Goal: Information Seeking & Learning: Learn about a topic

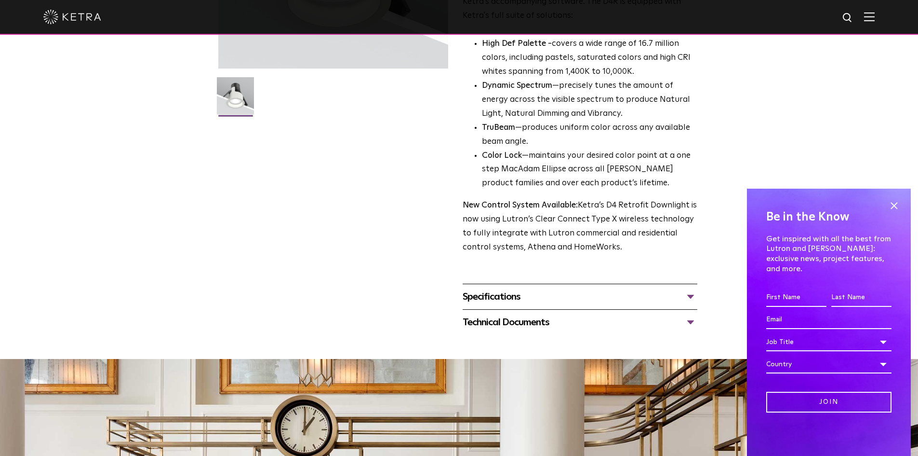
scroll to position [213, 0]
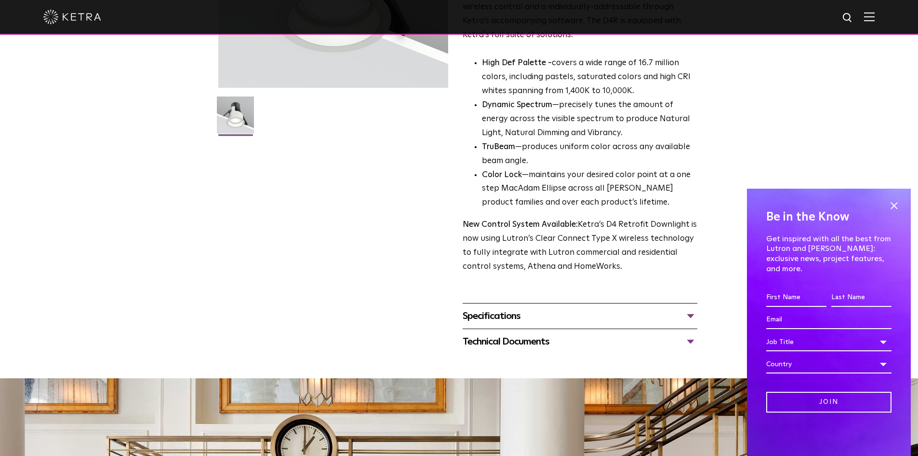
click at [522, 317] on div "Specifications" at bounding box center [580, 315] width 235 height 15
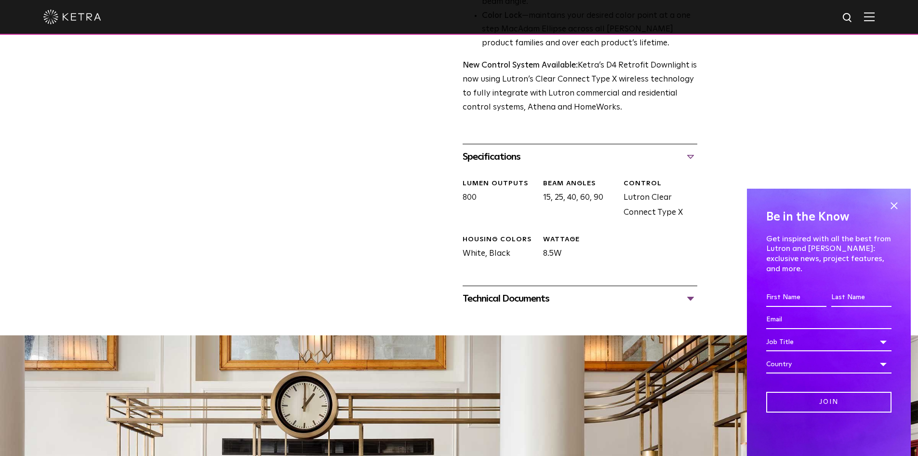
scroll to position [405, 0]
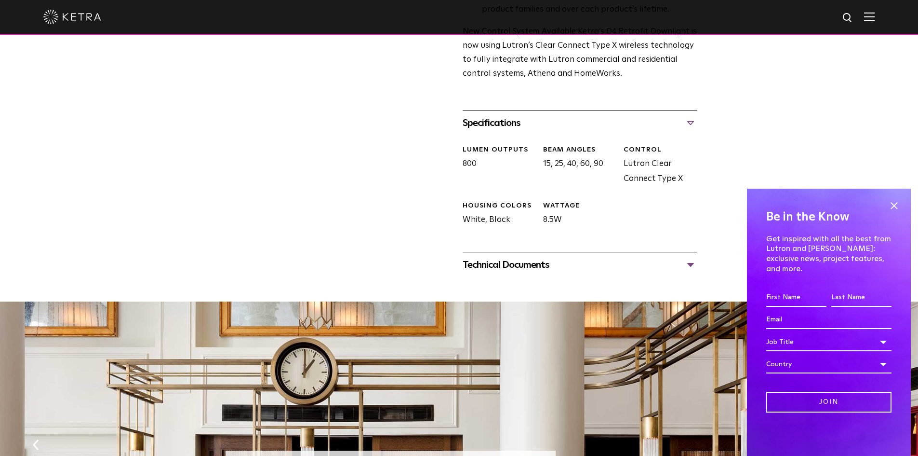
click at [529, 265] on div "Technical Documents" at bounding box center [580, 264] width 235 height 15
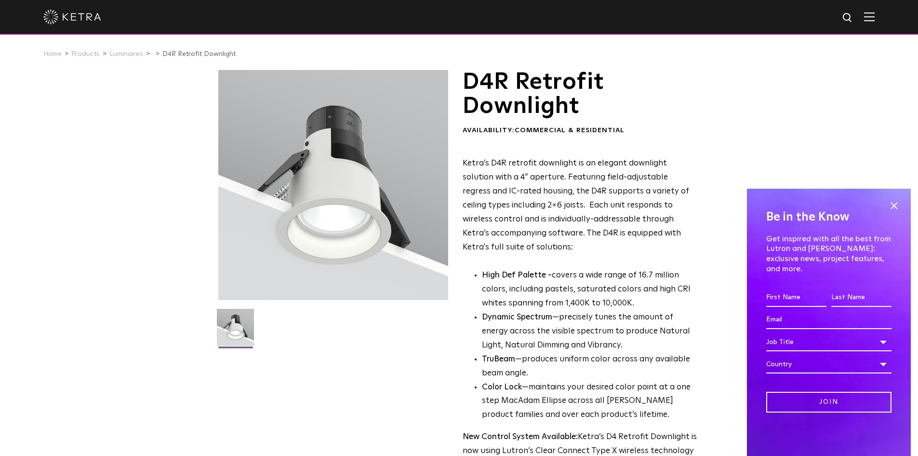
scroll to position [0, 0]
click at [119, 57] on link "Luminaires" at bounding box center [126, 54] width 34 height 7
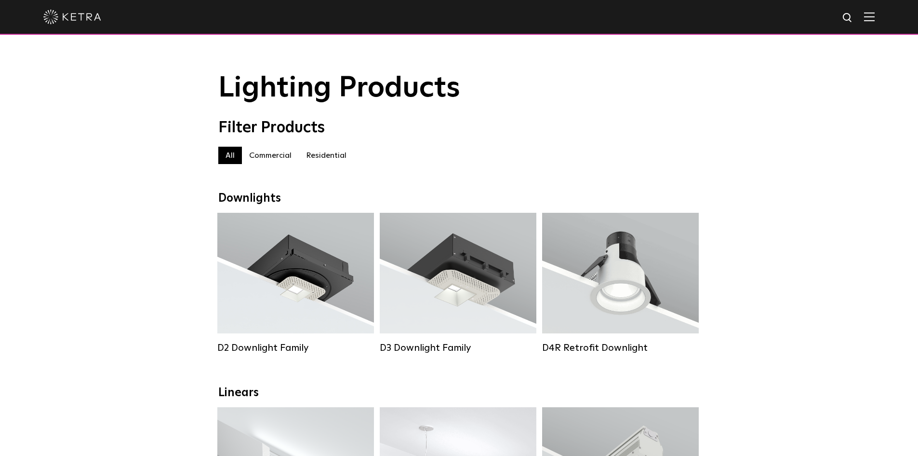
click at [336, 158] on label "Residential" at bounding box center [326, 155] width 55 height 17
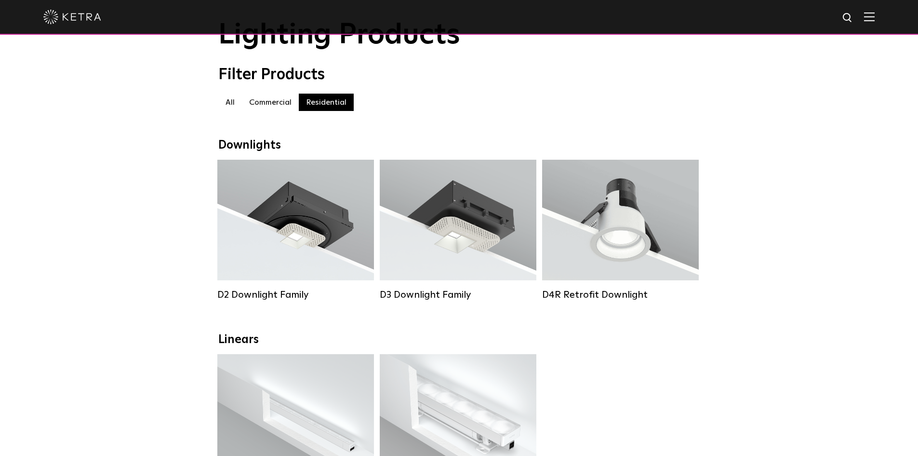
scroll to position [48, 0]
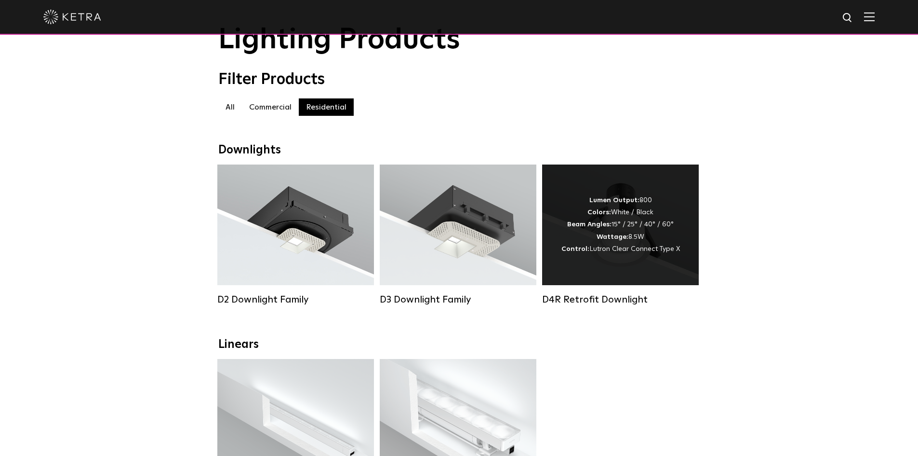
click at [607, 271] on div "Lumen Output: 800 Colors: White / Black Beam Angles: 15° / 25° / 40° / 60° Watt…" at bounding box center [620, 224] width 157 height 121
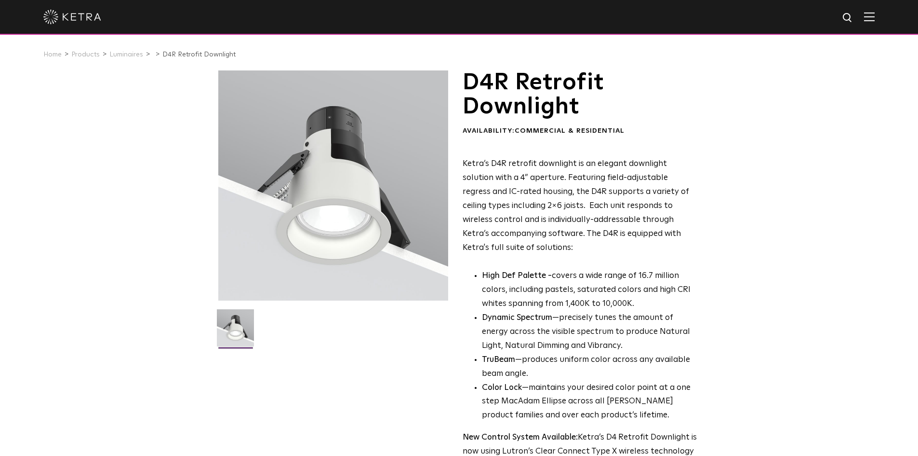
click at [873, 15] on img at bounding box center [869, 16] width 11 height 9
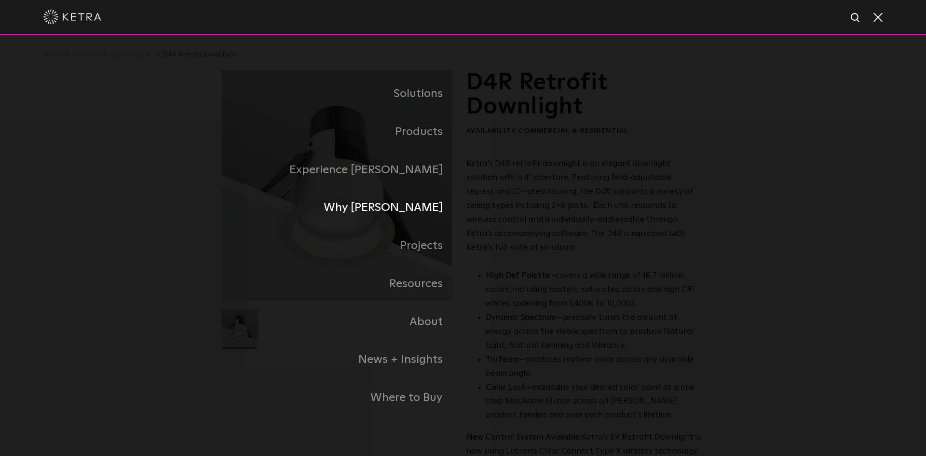
click at [415, 212] on link "Why [PERSON_NAME]" at bounding box center [342, 207] width 241 height 38
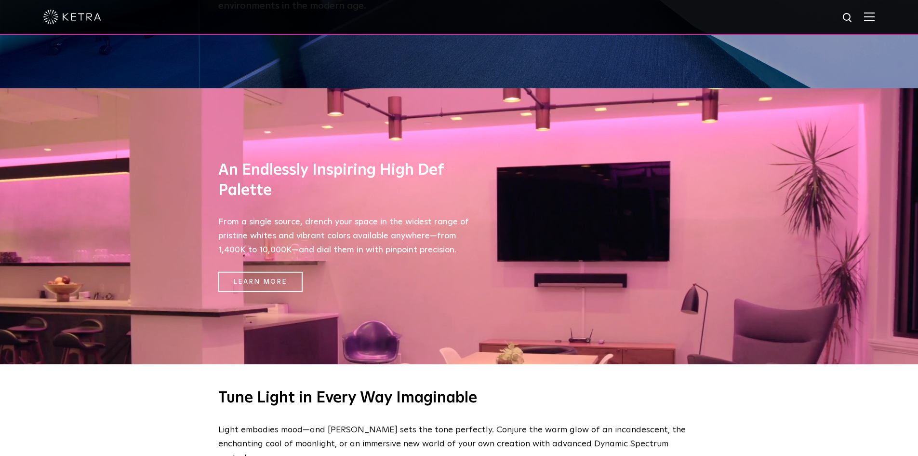
scroll to position [386, 0]
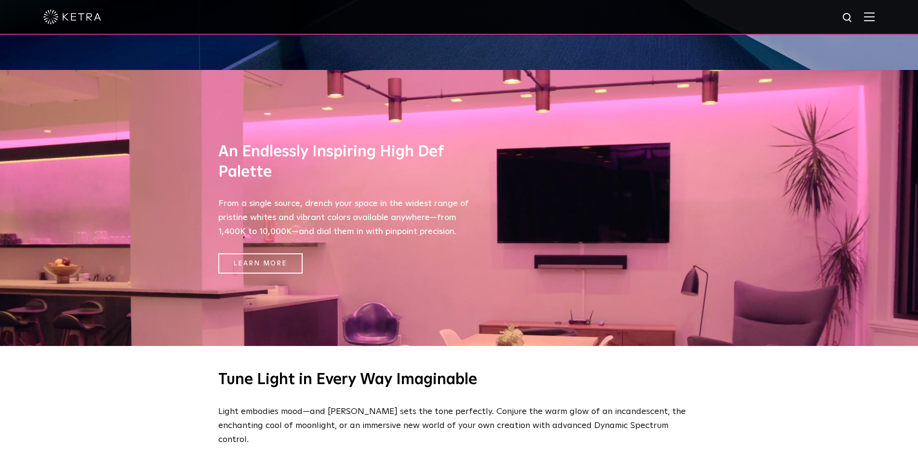
click at [875, 20] on img at bounding box center [869, 16] width 11 height 9
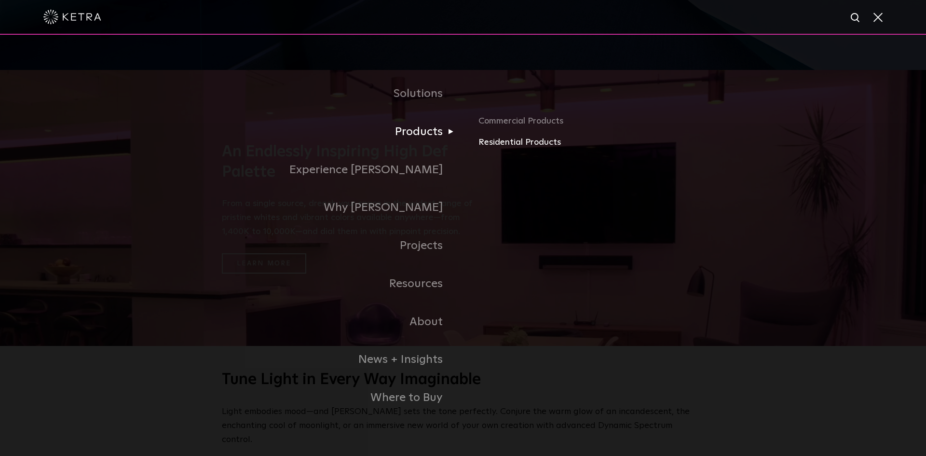
click at [516, 144] on link "Residential Products" at bounding box center [591, 142] width 226 height 14
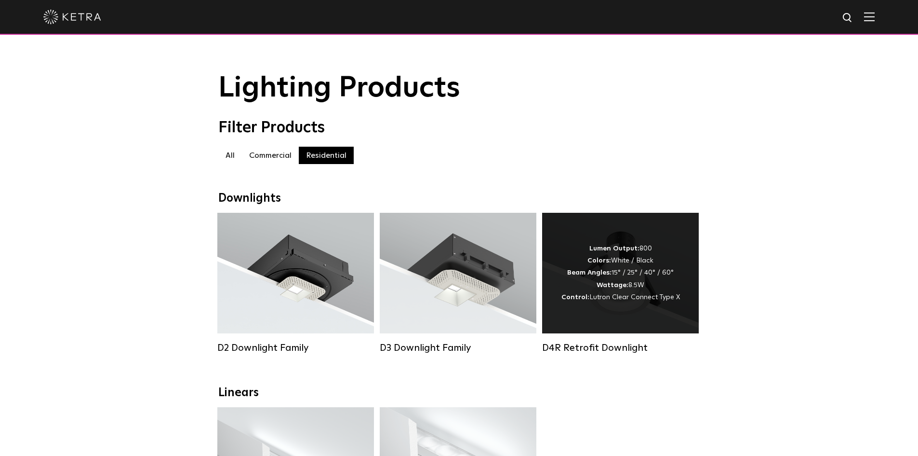
click at [599, 236] on div "Lumen Output: 800 Colors: White / Black Beam Angles: 15° / 25° / 40° / 60° Watt…" at bounding box center [620, 273] width 157 height 121
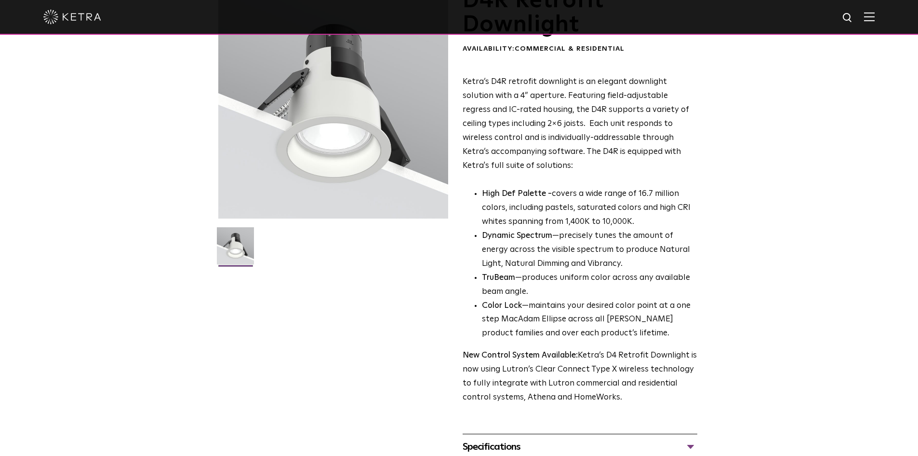
scroll to position [145, 0]
